Goal: Task Accomplishment & Management: Complete application form

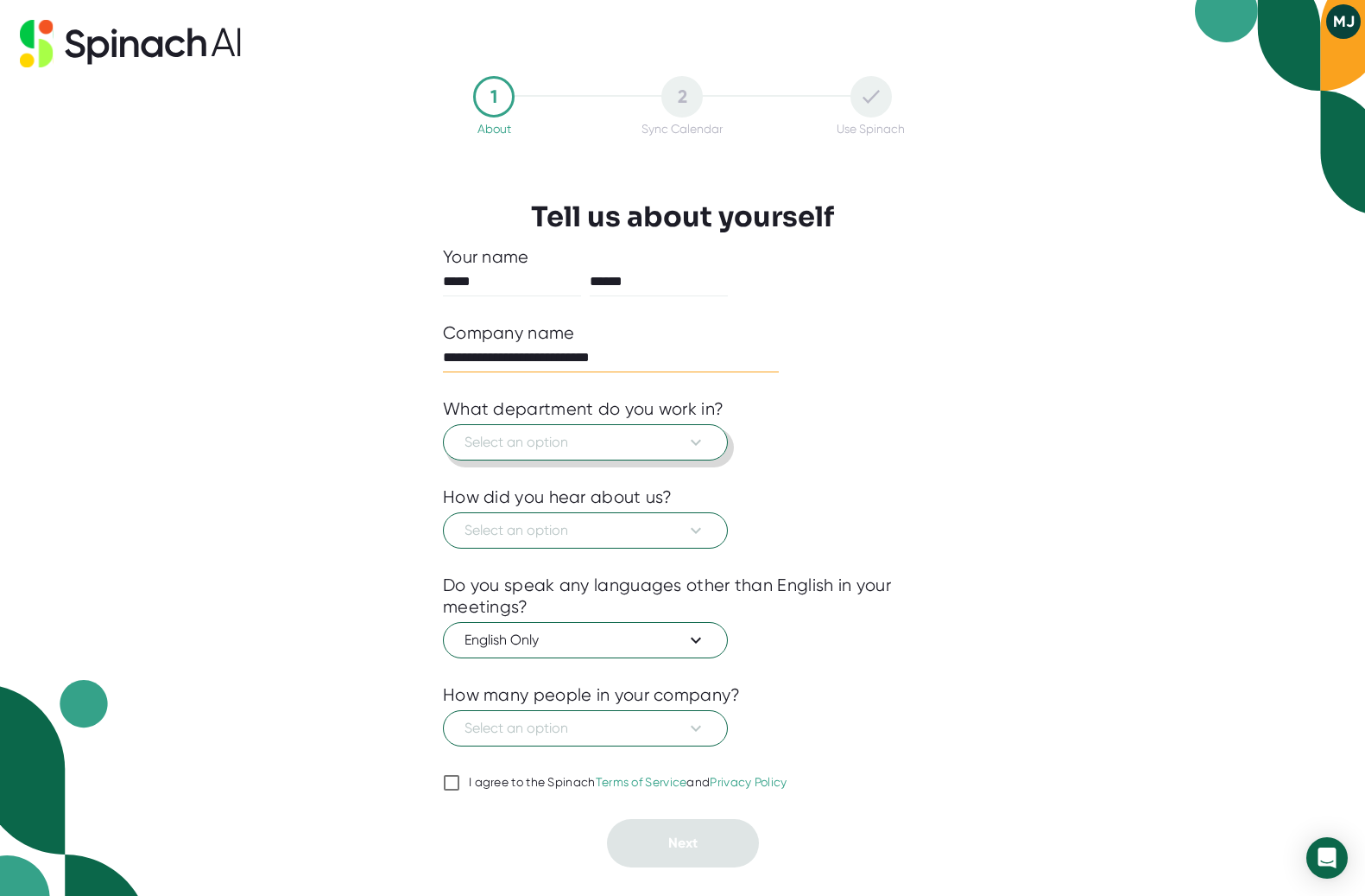
type input "**********"
click at [707, 450] on button "Select an option" at bounding box center [585, 442] width 285 height 36
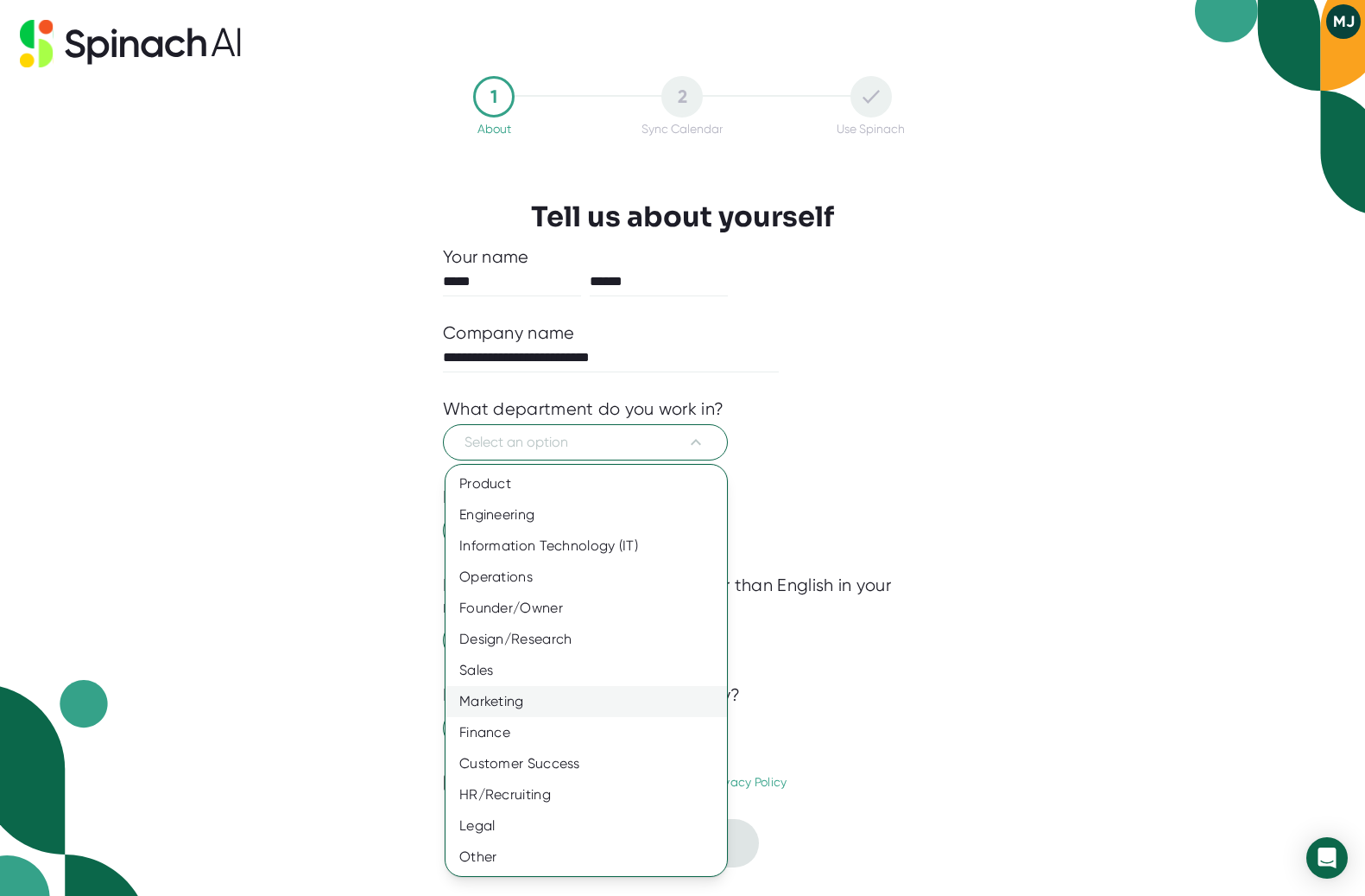
click at [507, 700] on div "Marketing" at bounding box center [586, 702] width 282 height 32
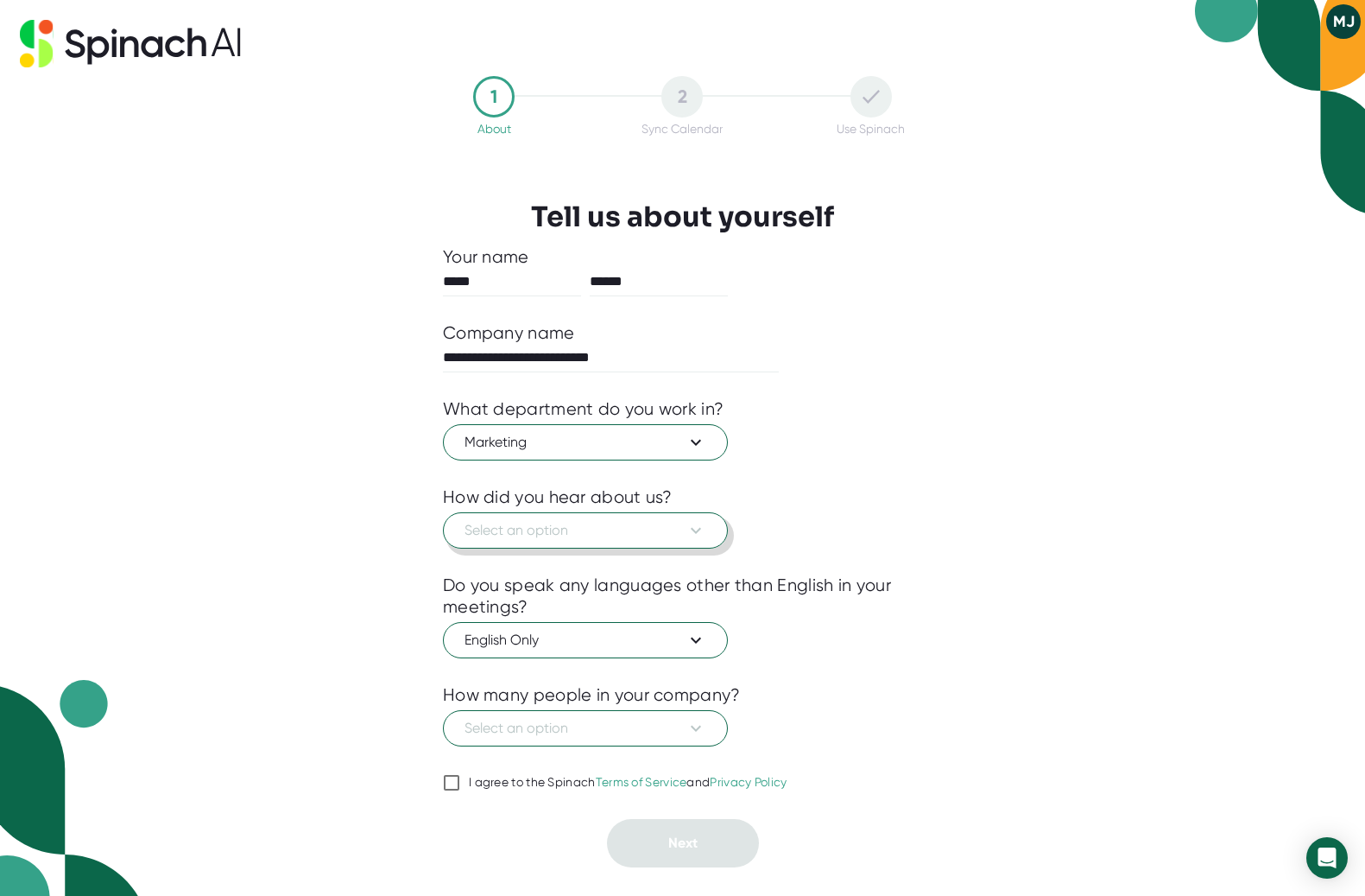
click at [615, 536] on span "Select an option" at bounding box center [585, 530] width 242 height 21
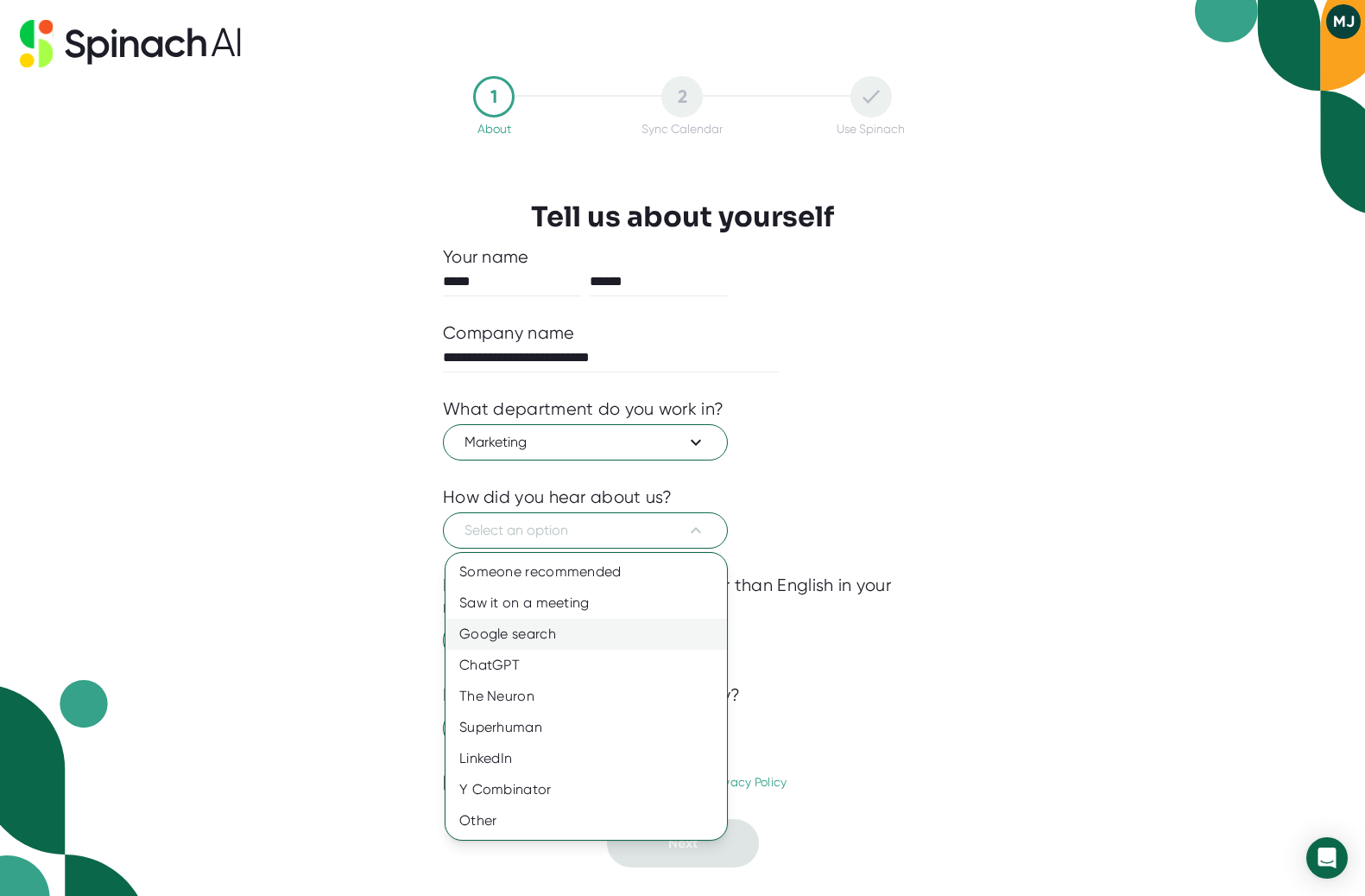
click at [529, 639] on div "Google search" at bounding box center [586, 634] width 282 height 32
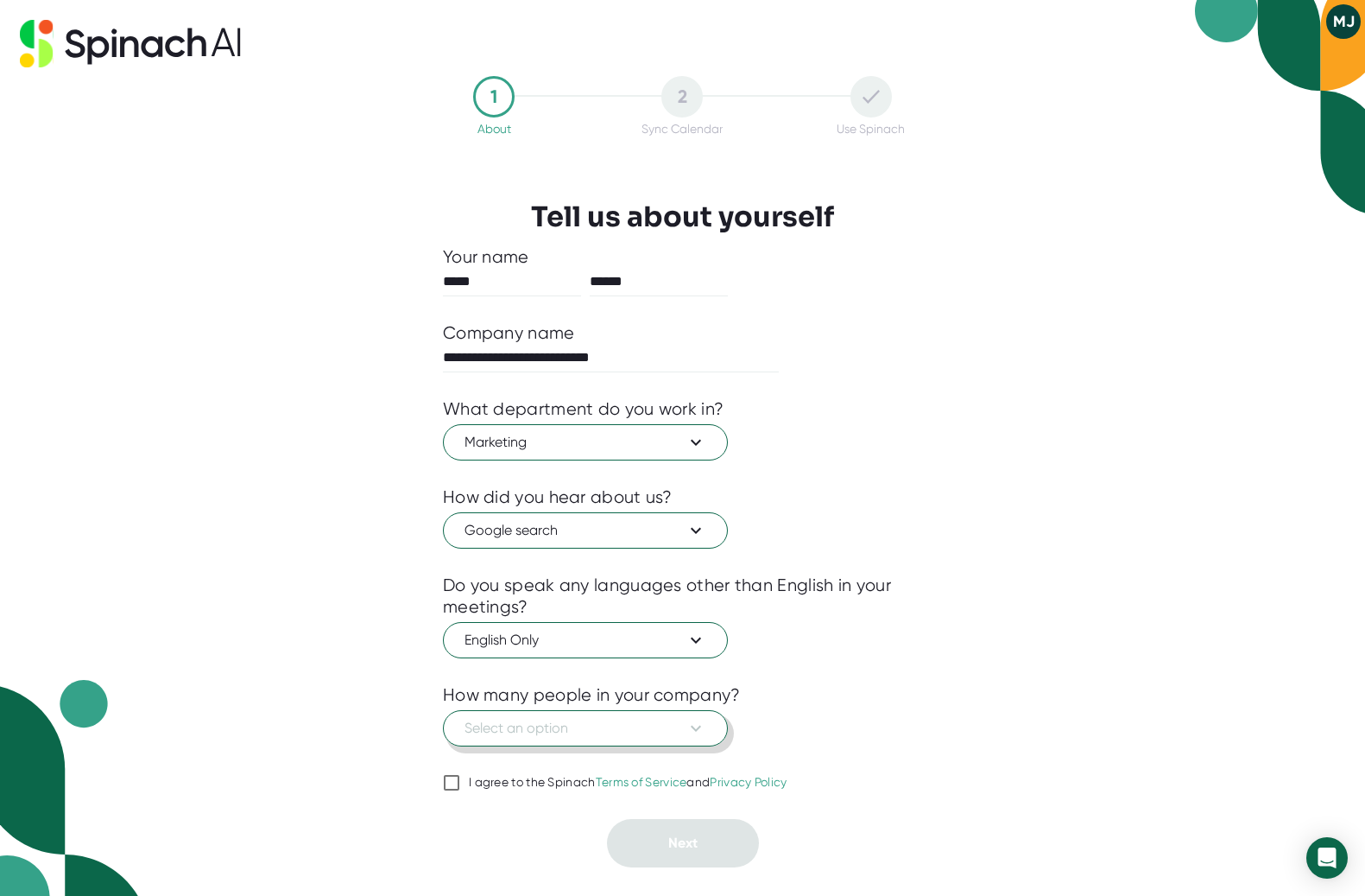
click at [588, 726] on span "Select an option" at bounding box center [585, 728] width 242 height 21
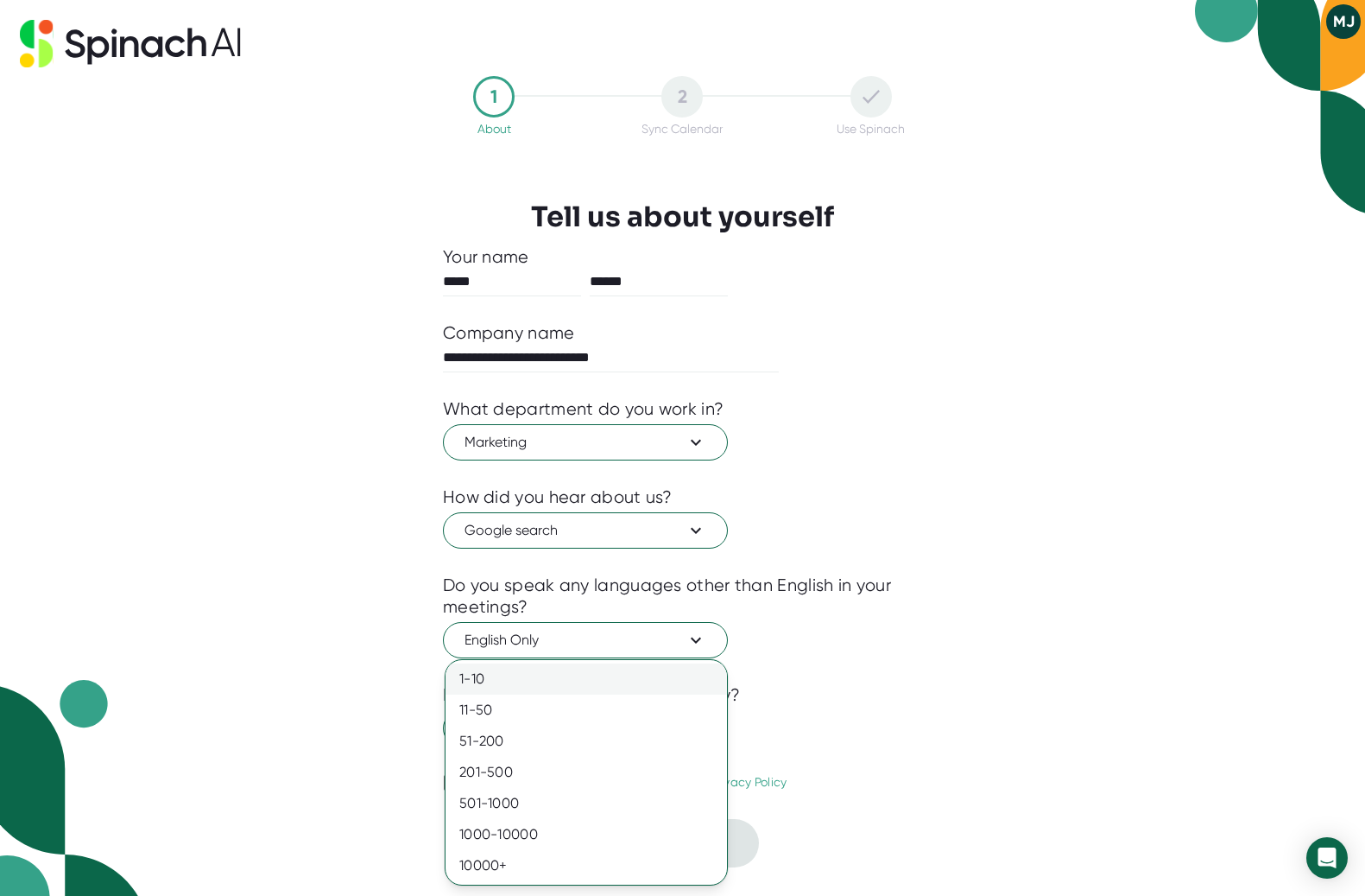
click at [529, 681] on div "1-10" at bounding box center [586, 679] width 282 height 32
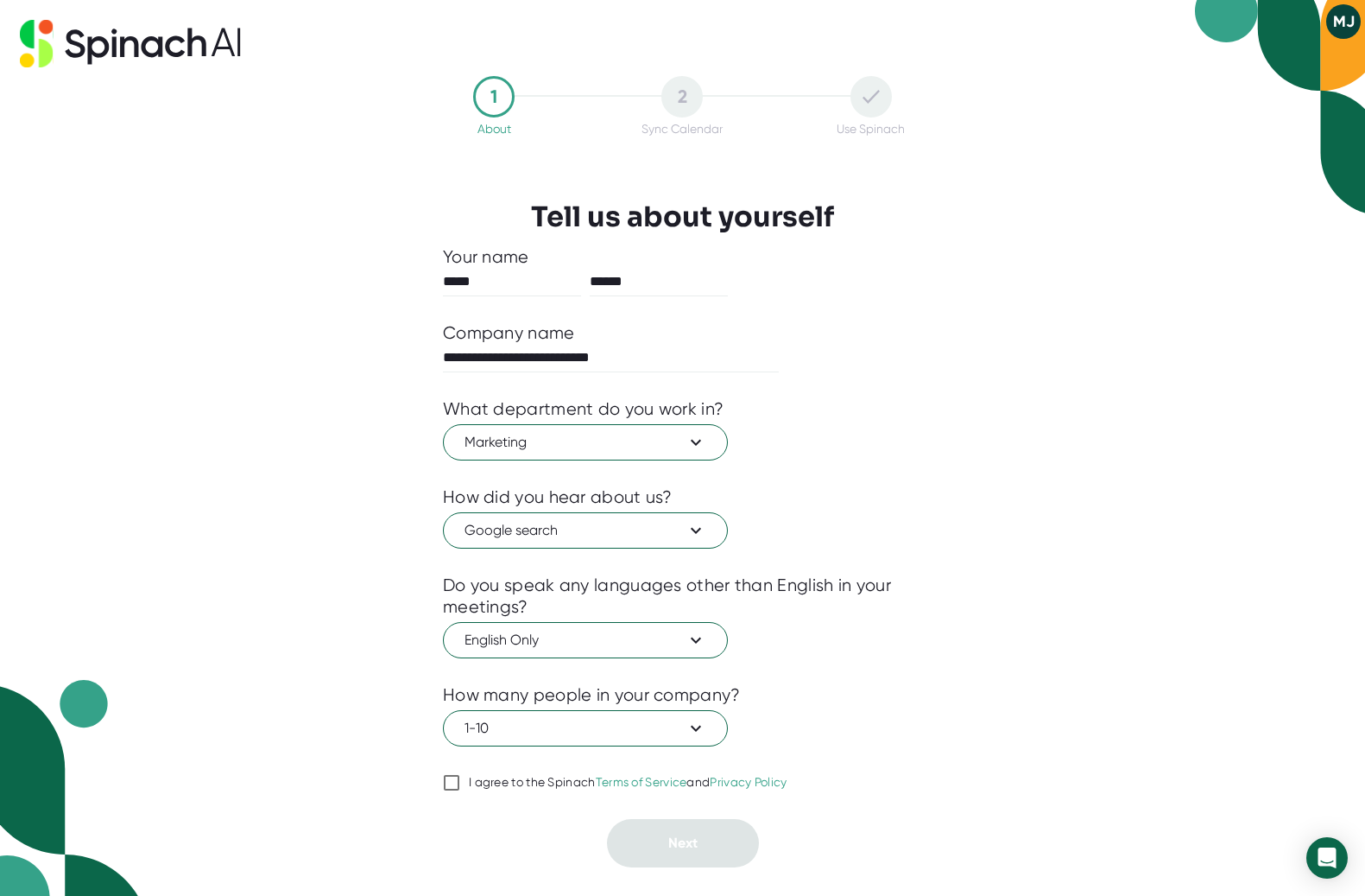
drag, startPoint x: 448, startPoint y: 780, endPoint x: 453, endPoint y: 788, distance: 9.4
click at [448, 780] on input "I agree to the Spinach Terms of Service and Privacy Policy" at bounding box center [452, 782] width 18 height 21
checkbox input "true"
click at [674, 845] on span "Next" at bounding box center [683, 842] width 30 height 17
